Goal: Check status

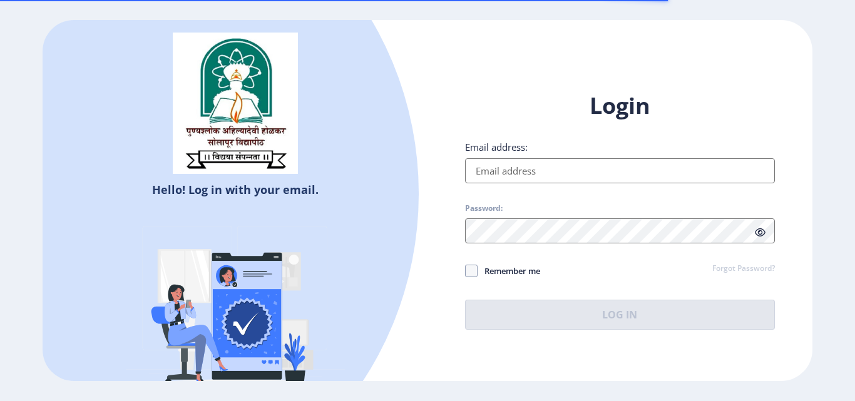
click at [539, 168] on input "Email address:" at bounding box center [620, 170] width 310 height 25
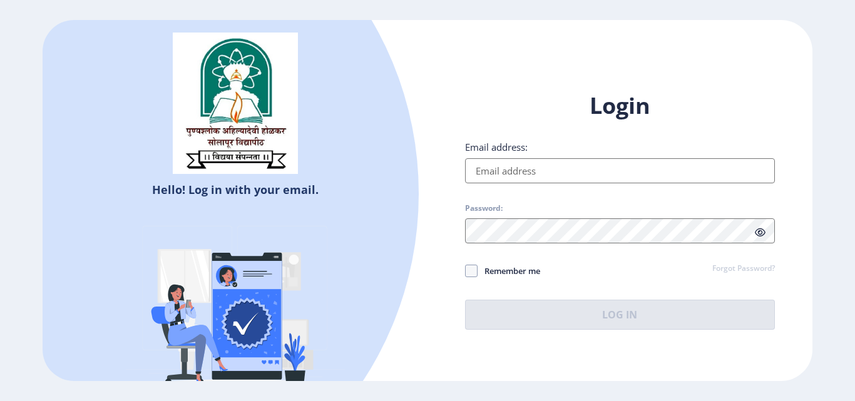
type input "[EMAIL_ADDRESS][DOMAIN_NAME]"
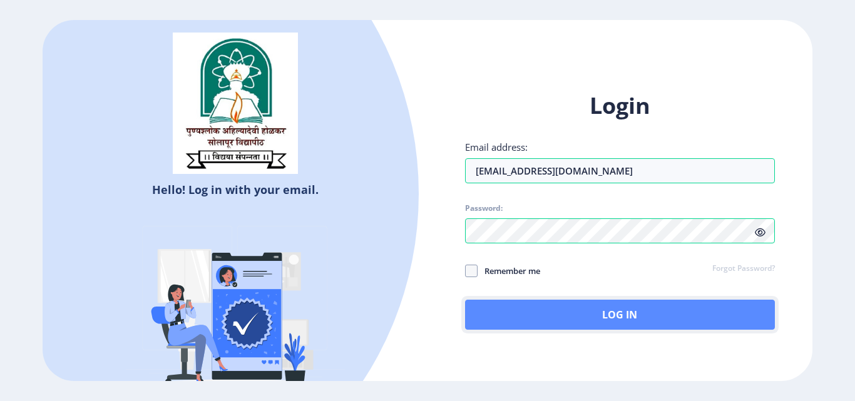
click at [592, 311] on button "Log In" at bounding box center [620, 315] width 310 height 30
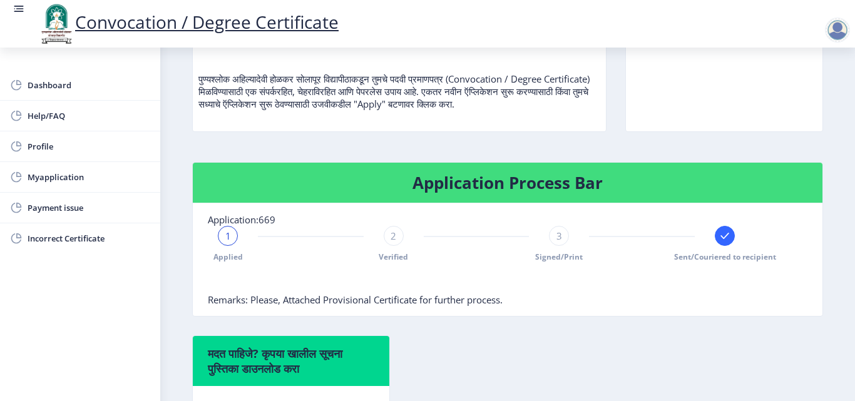
scroll to position [188, 0]
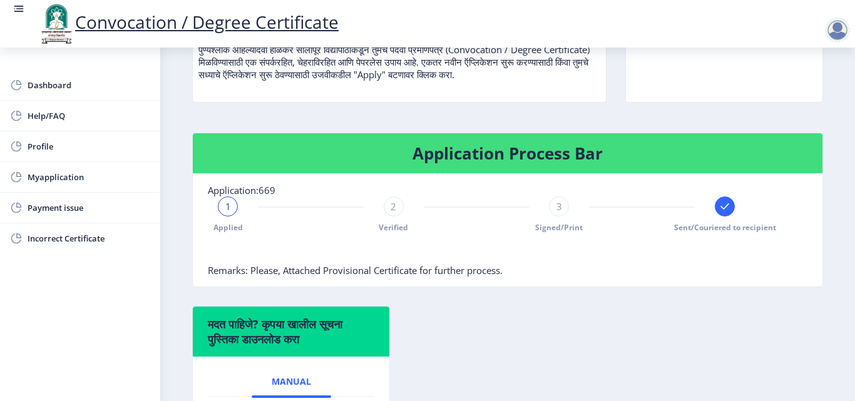
click at [721, 206] on rect at bounding box center [725, 206] width 13 height 13
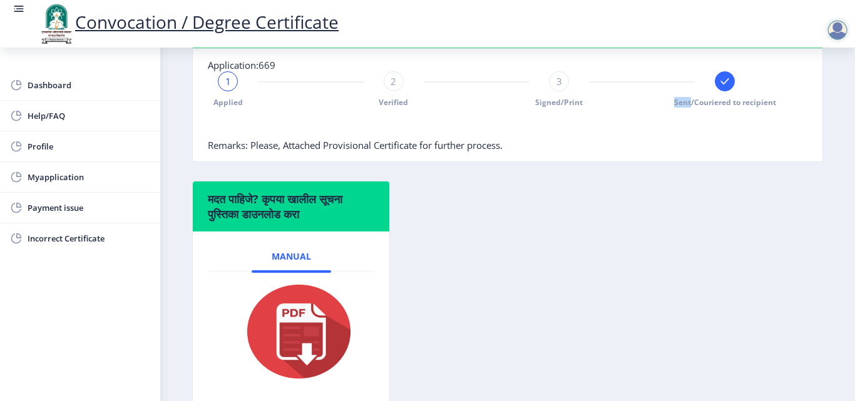
scroll to position [250, 0]
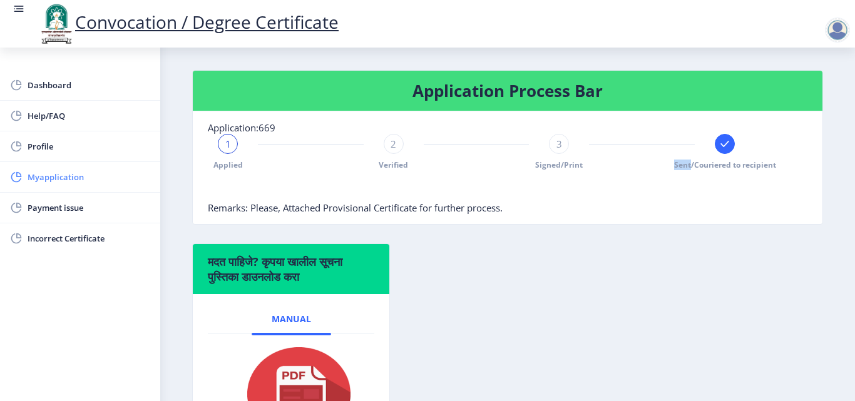
click at [48, 176] on span "Myapplication" at bounding box center [89, 177] width 123 height 15
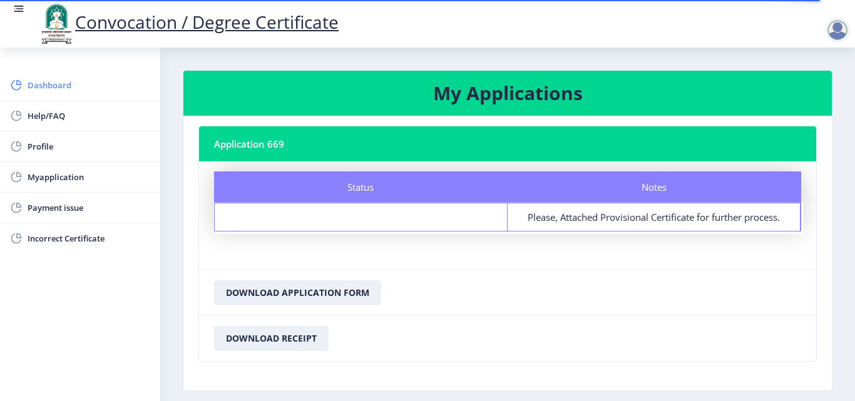
click at [53, 84] on span "Dashboard" at bounding box center [89, 85] width 123 height 15
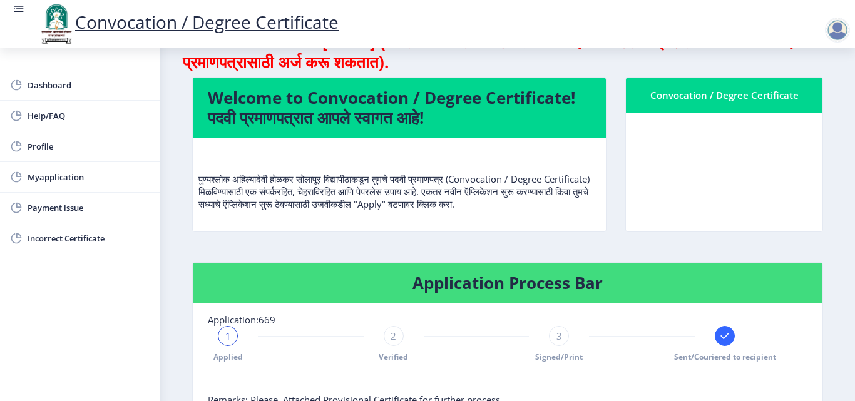
scroll to position [125, 0]
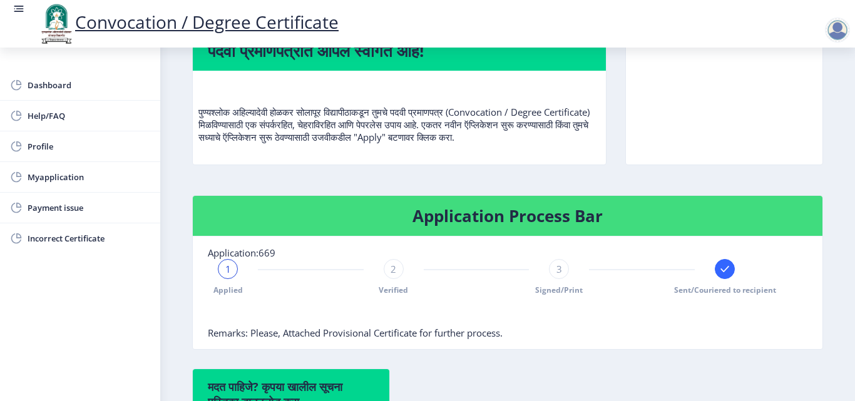
click at [724, 272] on rect at bounding box center [725, 269] width 13 height 13
click at [560, 276] on div "3" at bounding box center [559, 269] width 20 height 20
click at [549, 275] on div "3" at bounding box center [559, 269] width 20 height 20
click at [562, 275] on div "3" at bounding box center [559, 269] width 20 height 20
click at [379, 273] on div "1 Applied 2 Verified 3 Signed/Print Sent/Couriered to recipient" at bounding box center [476, 277] width 537 height 36
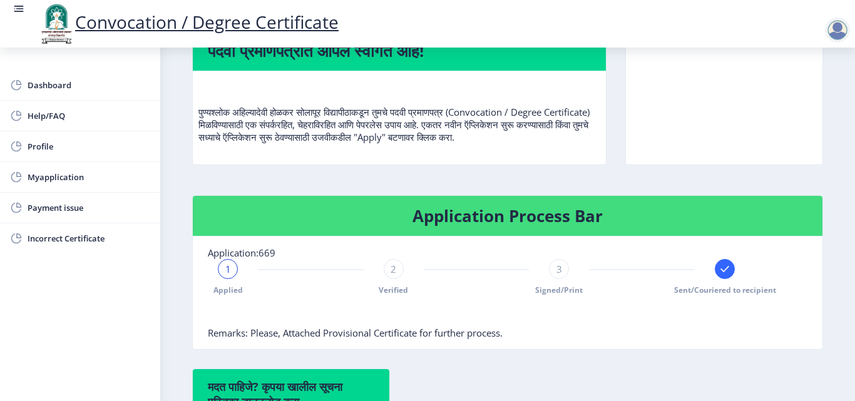
click at [212, 275] on div "1 Applied 2 Verified 3 Signed/Print Sent/Couriered to recipient" at bounding box center [476, 277] width 537 height 36
click at [401, 275] on div "2 Verified" at bounding box center [394, 277] width 20 height 36
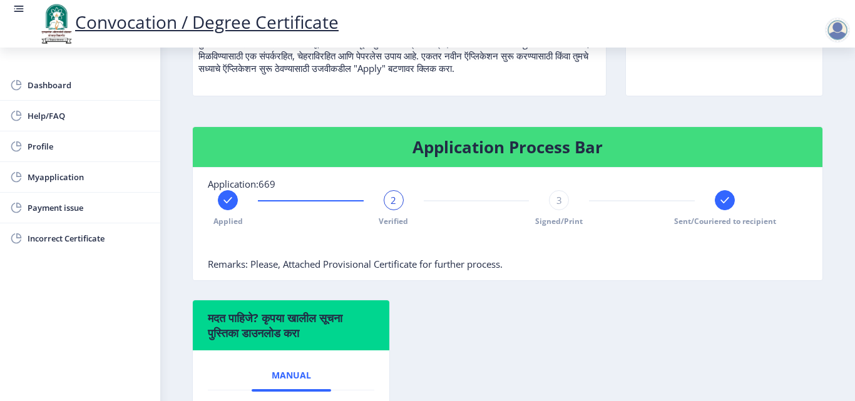
scroll to position [313, 0]
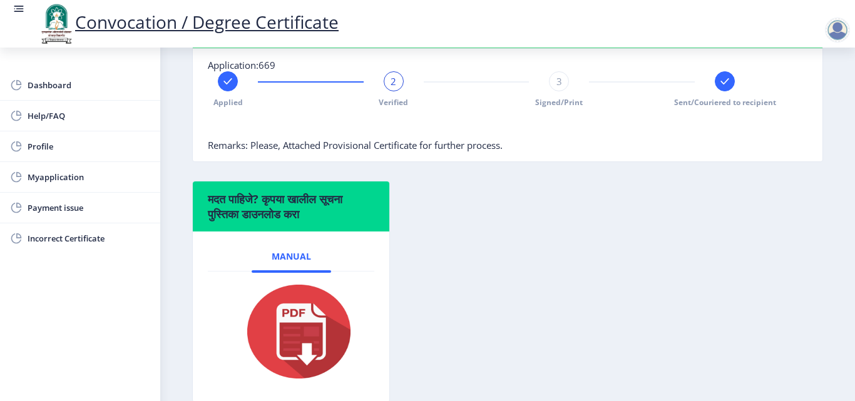
click at [398, 88] on div "2" at bounding box center [394, 81] width 20 height 20
click at [557, 85] on span "3" at bounding box center [560, 81] width 6 height 13
click at [552, 84] on div "3" at bounding box center [559, 81] width 20 height 20
click at [562, 83] on div "3" at bounding box center [559, 81] width 20 height 20
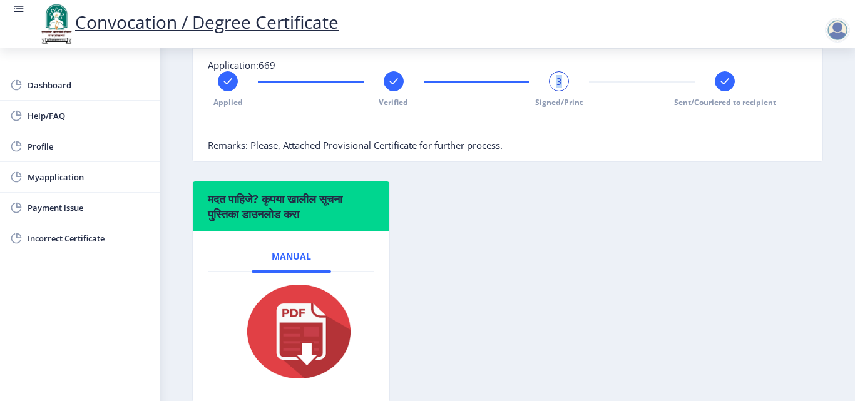
click at [562, 83] on div "3" at bounding box center [559, 81] width 20 height 20
click at [709, 92] on div "Applied Verified 3 Signed/Print Sent/Couriered to recipient" at bounding box center [476, 89] width 537 height 36
click at [733, 91] on div "Applied Verified 3 Signed/Print Sent/Couriered to recipient" at bounding box center [476, 89] width 537 height 36
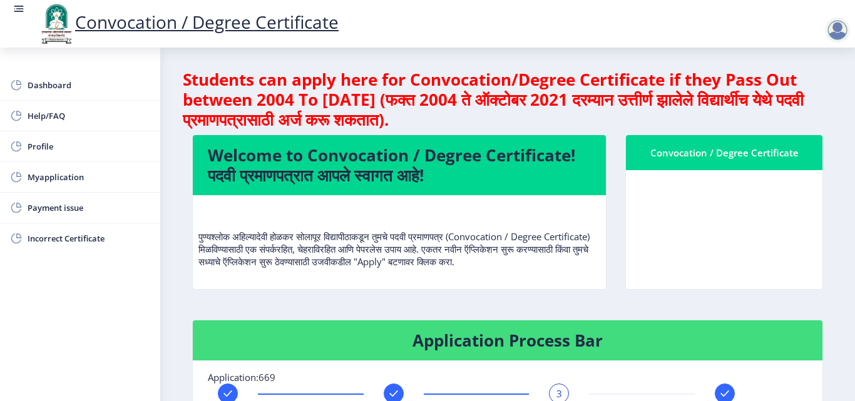
scroll to position [0, 0]
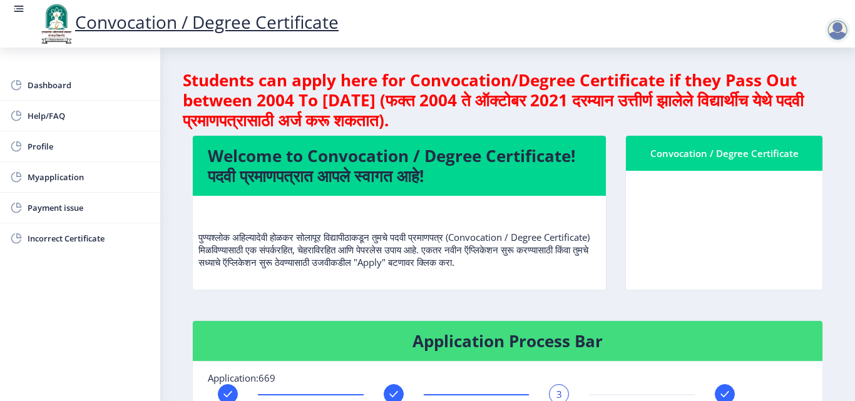
click at [839, 29] on div at bounding box center [837, 30] width 25 height 25
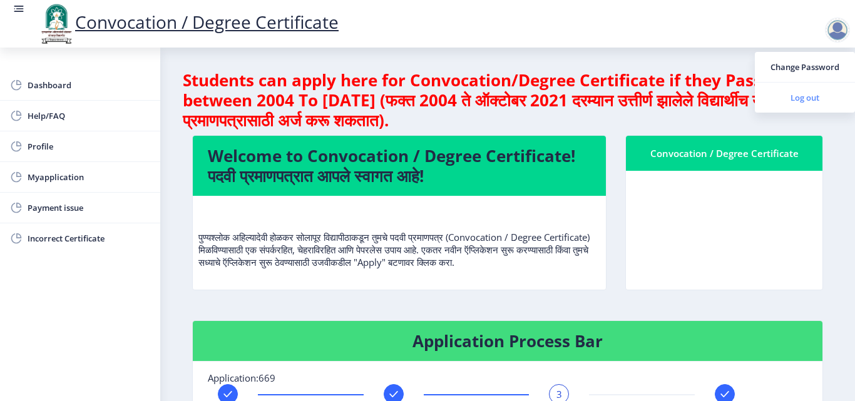
click at [796, 99] on span "Log out" at bounding box center [805, 97] width 80 height 15
